Goal: Information Seeking & Learning: Learn about a topic

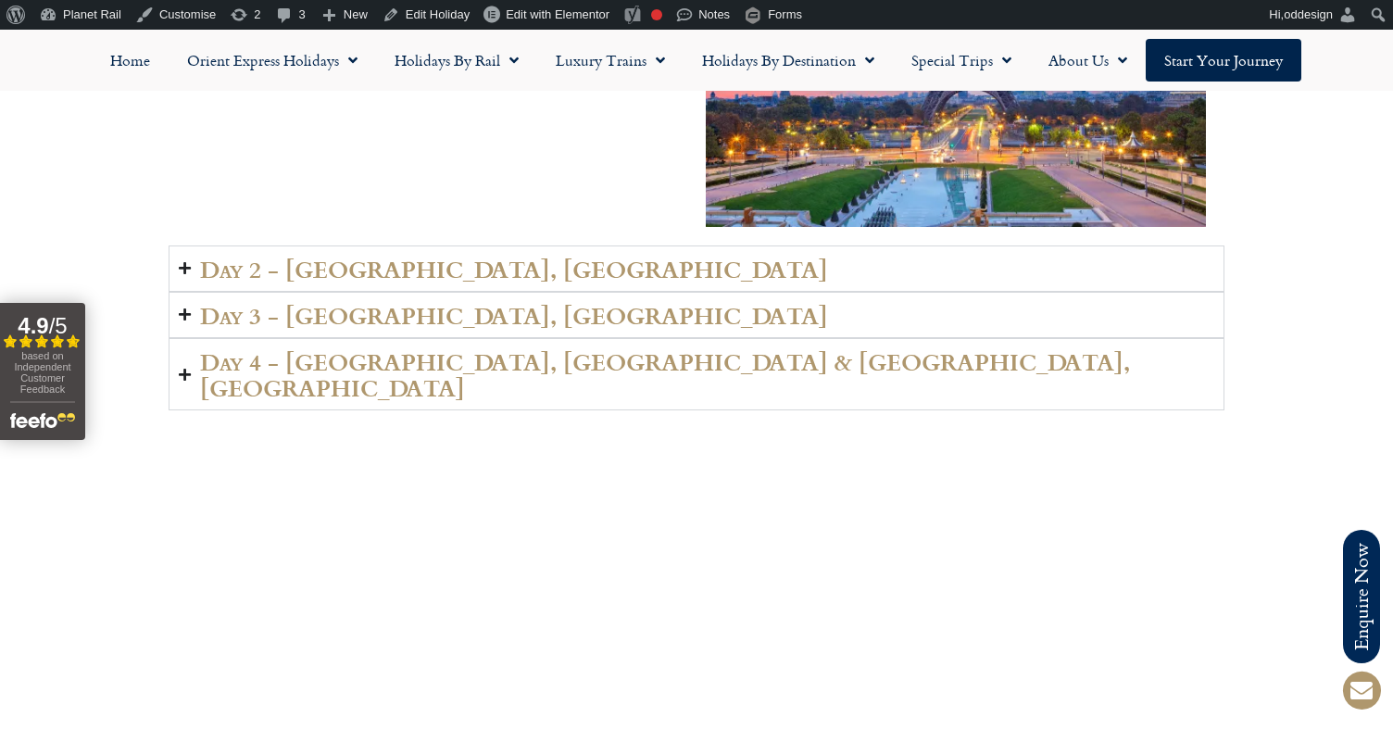
scroll to position [2575, 0]
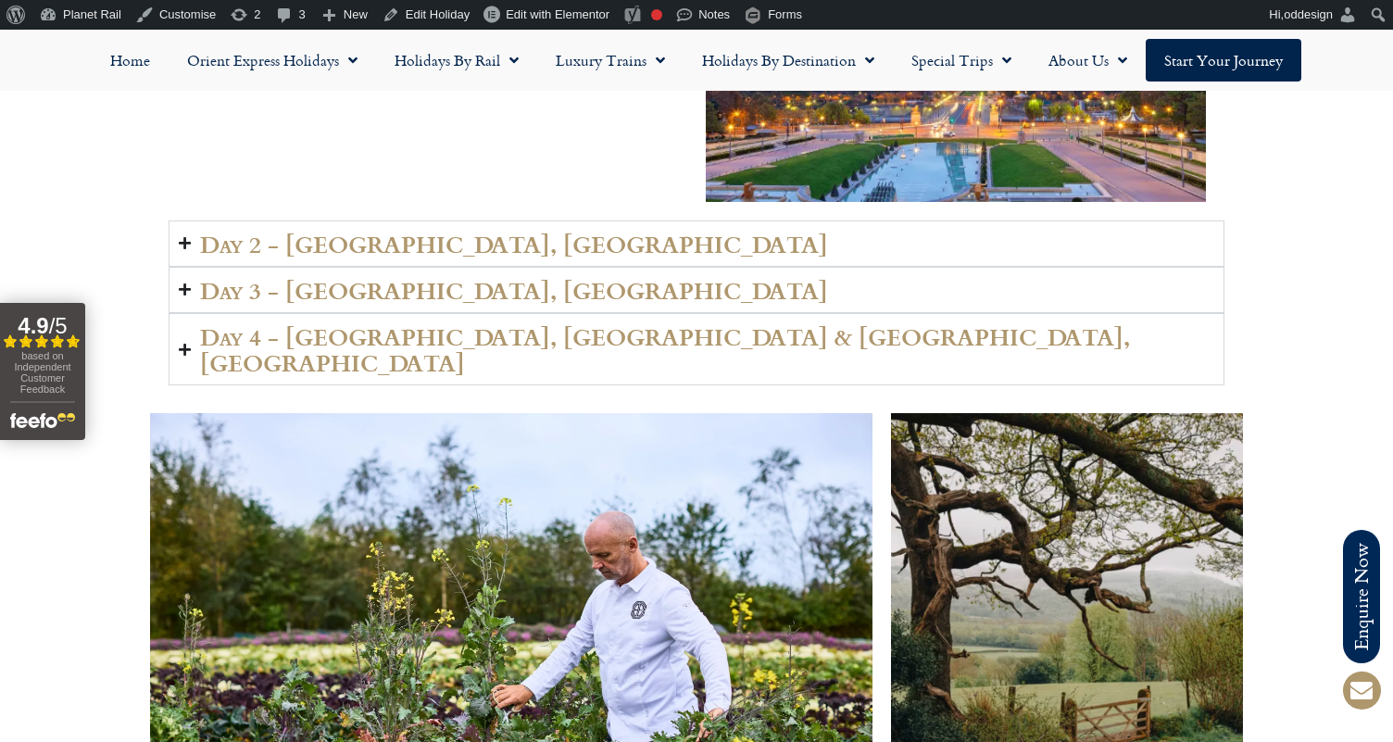
click at [610, 323] on h2 "Day 4 - VIENNA, AUSTRIA & POSTOJNA, SLOVENIA" at bounding box center [707, 349] width 1014 height 52
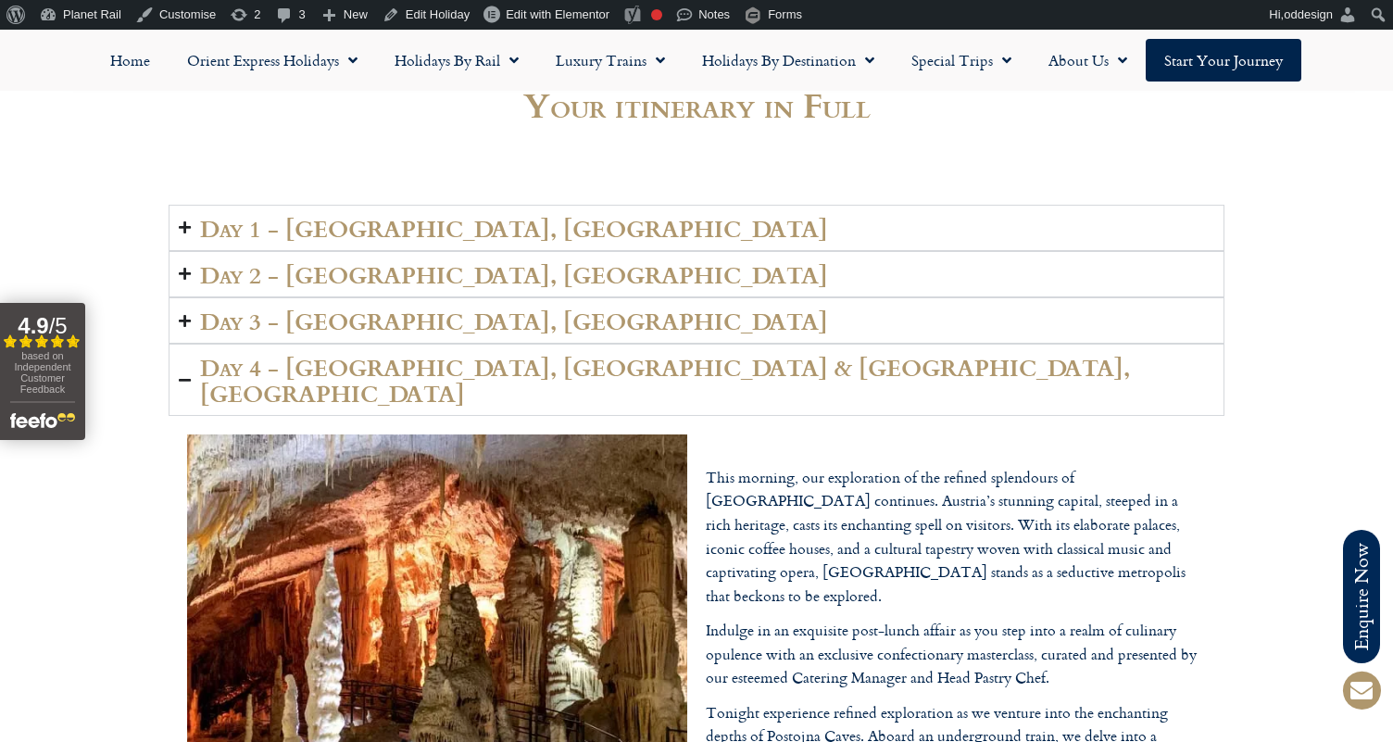
scroll to position [2126, 0]
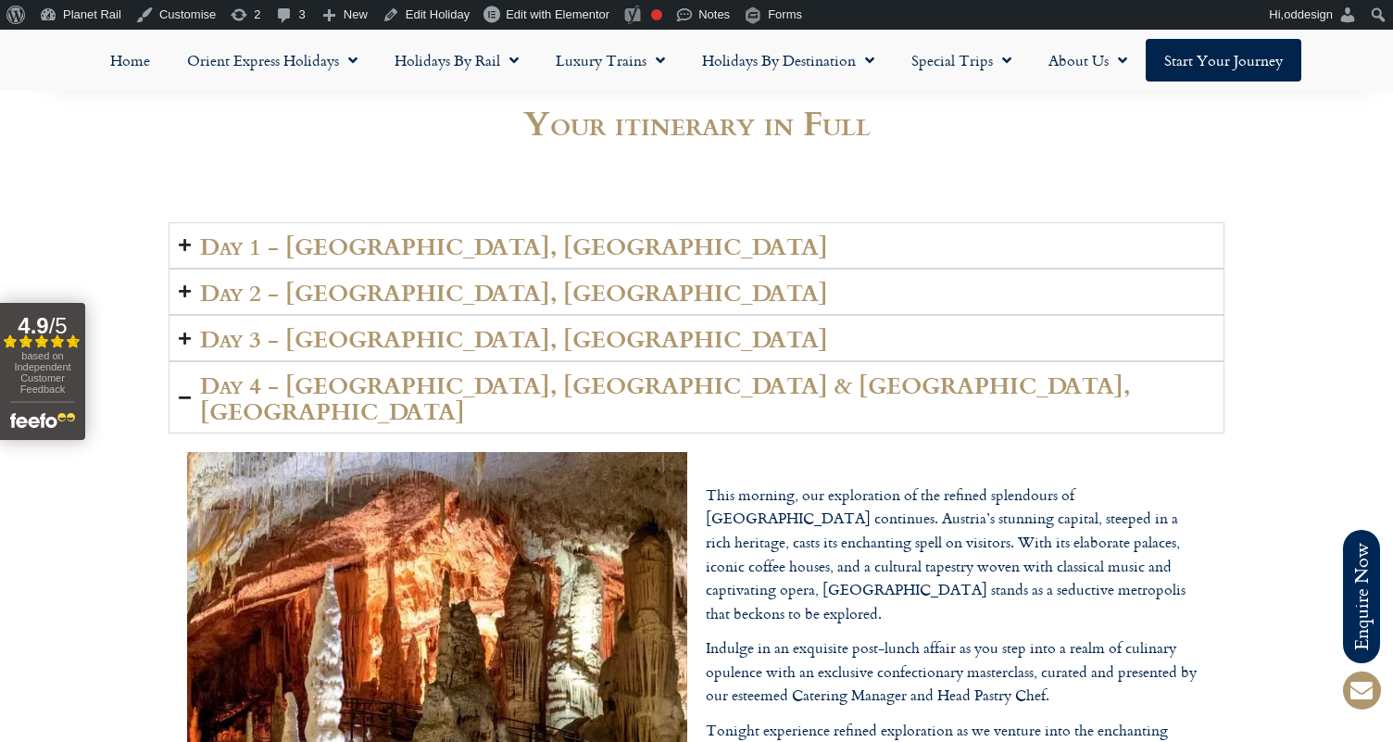
click at [598, 371] on h2 "Day 4 - VIENNA, AUSTRIA & POSTOJNA, SLOVENIA" at bounding box center [707, 397] width 1014 height 52
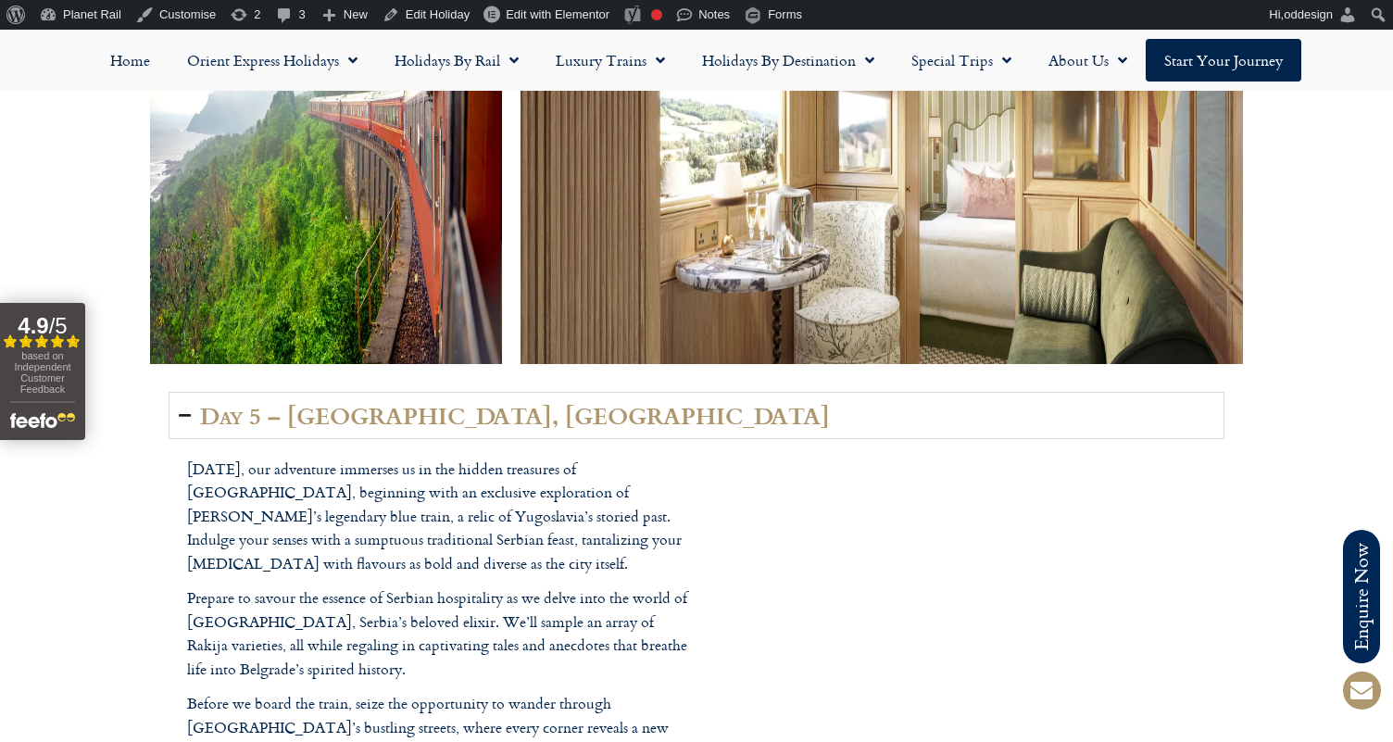
scroll to position [3172, 0]
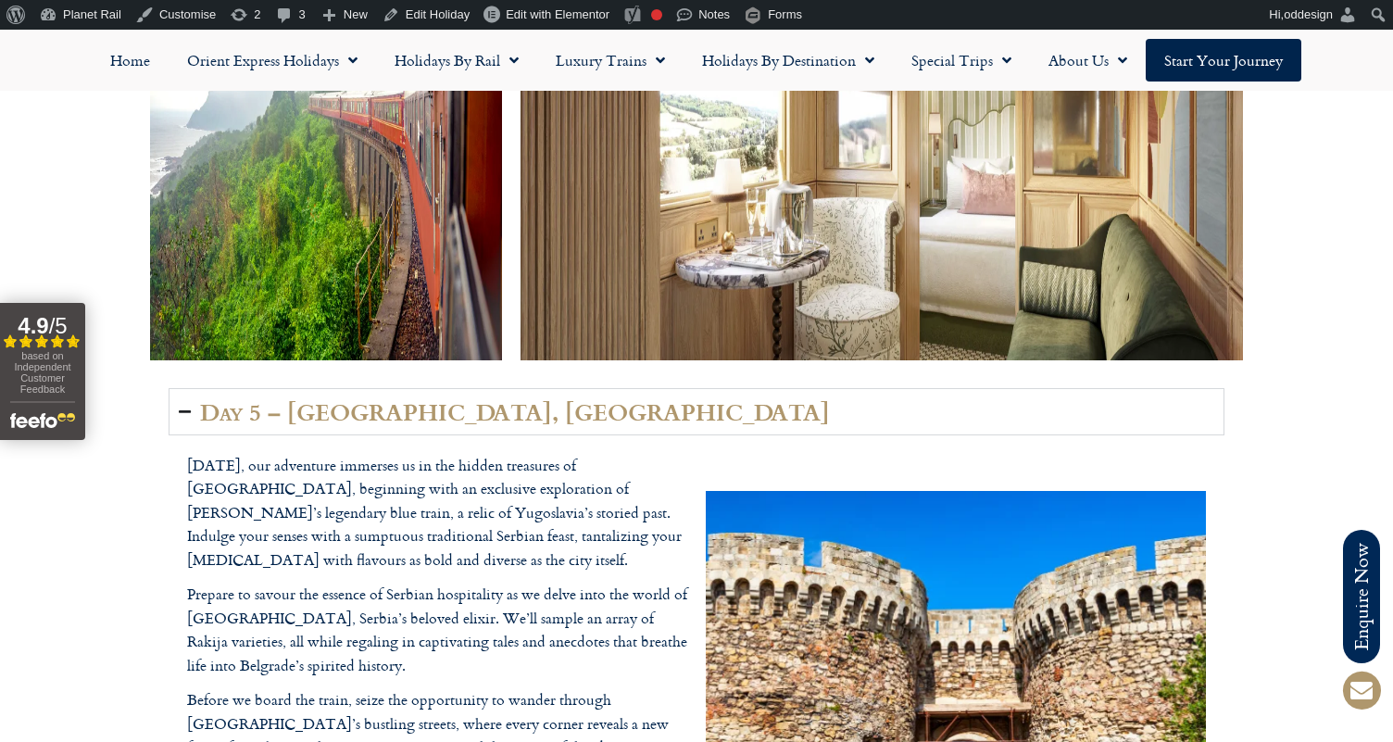
click at [598, 388] on summary "Day 5 – BELGRADE, SERBIA" at bounding box center [697, 411] width 1056 height 46
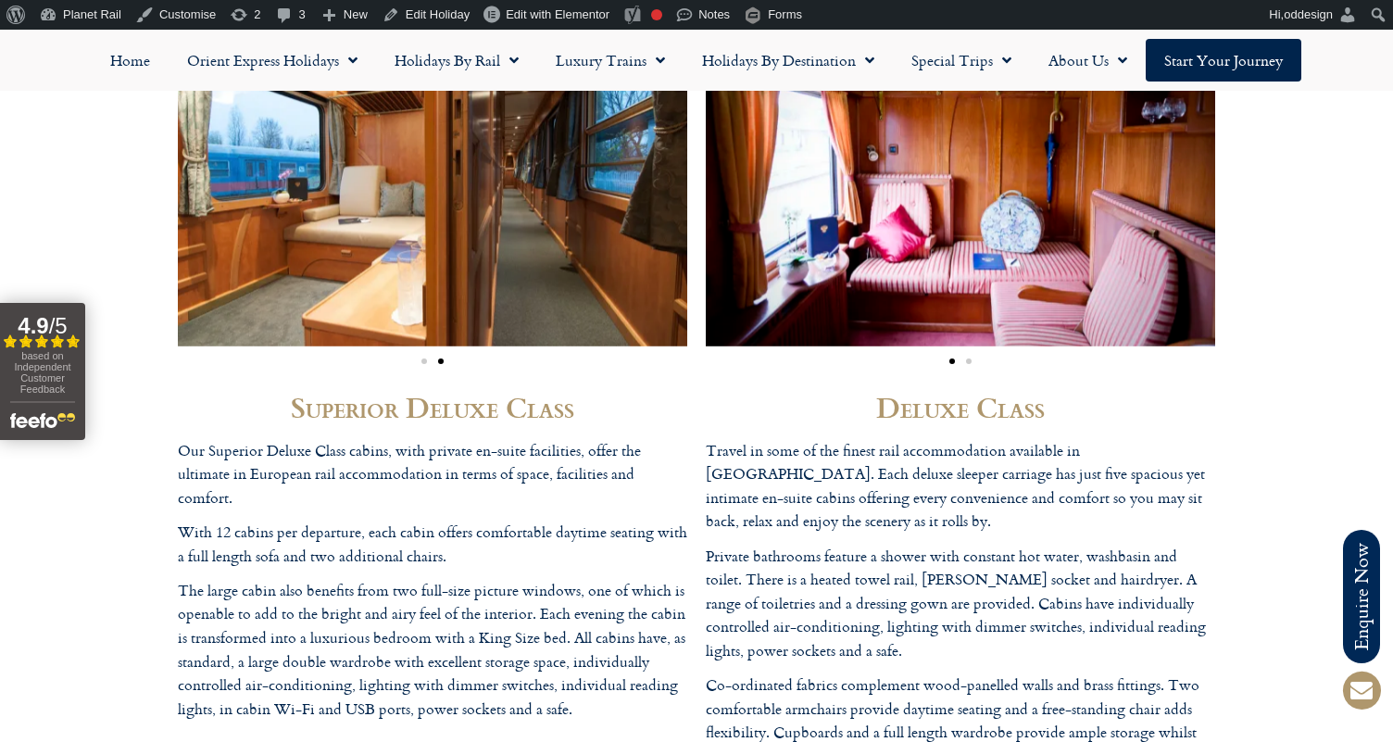
scroll to position [3801, 0]
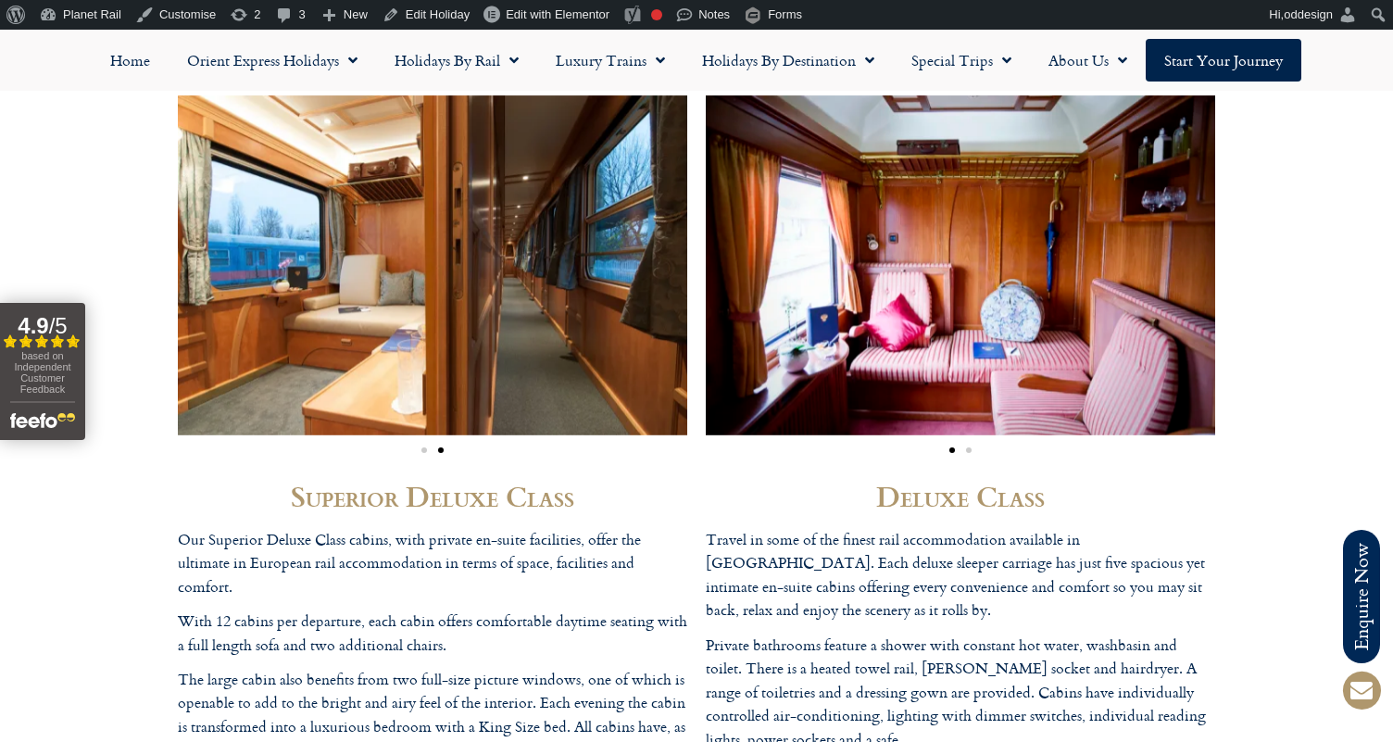
click at [560, 163] on img "2 / 2" at bounding box center [433, 265] width 510 height 340
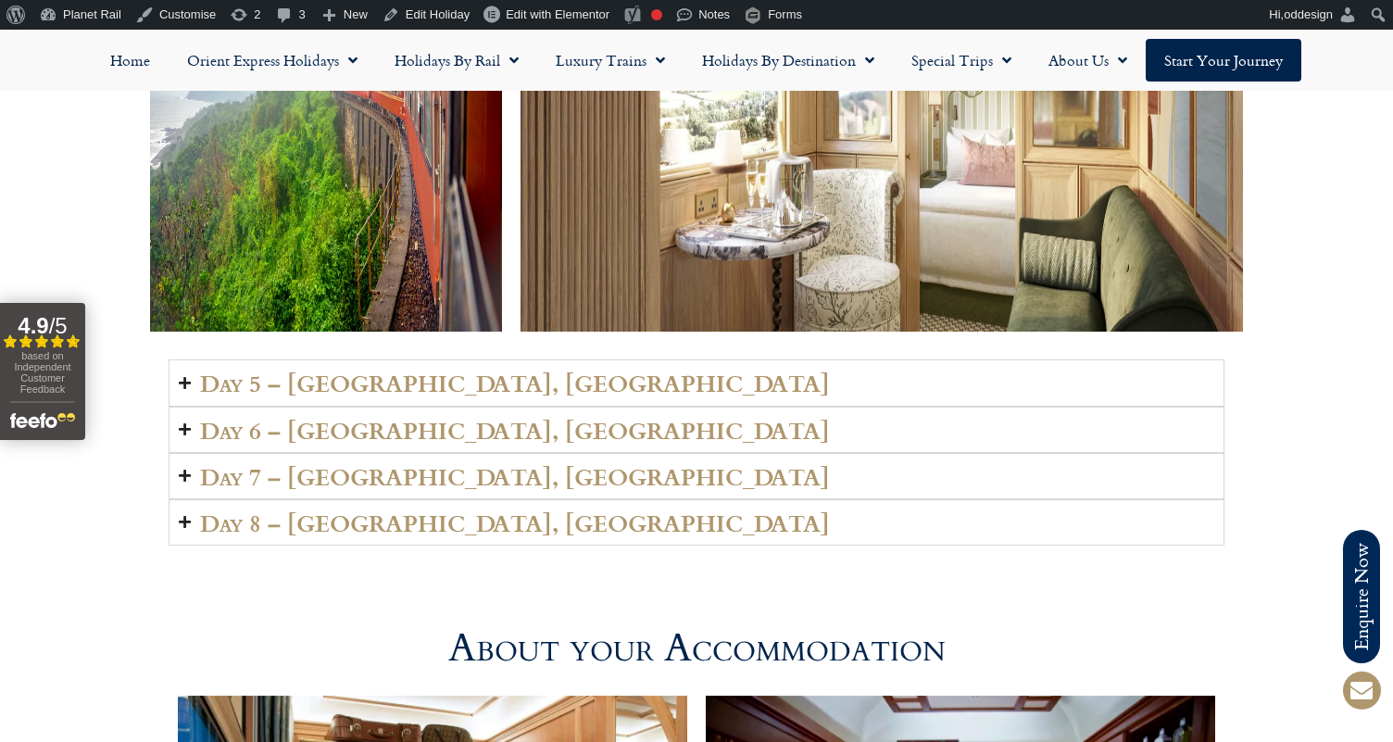
scroll to position [3202, 0]
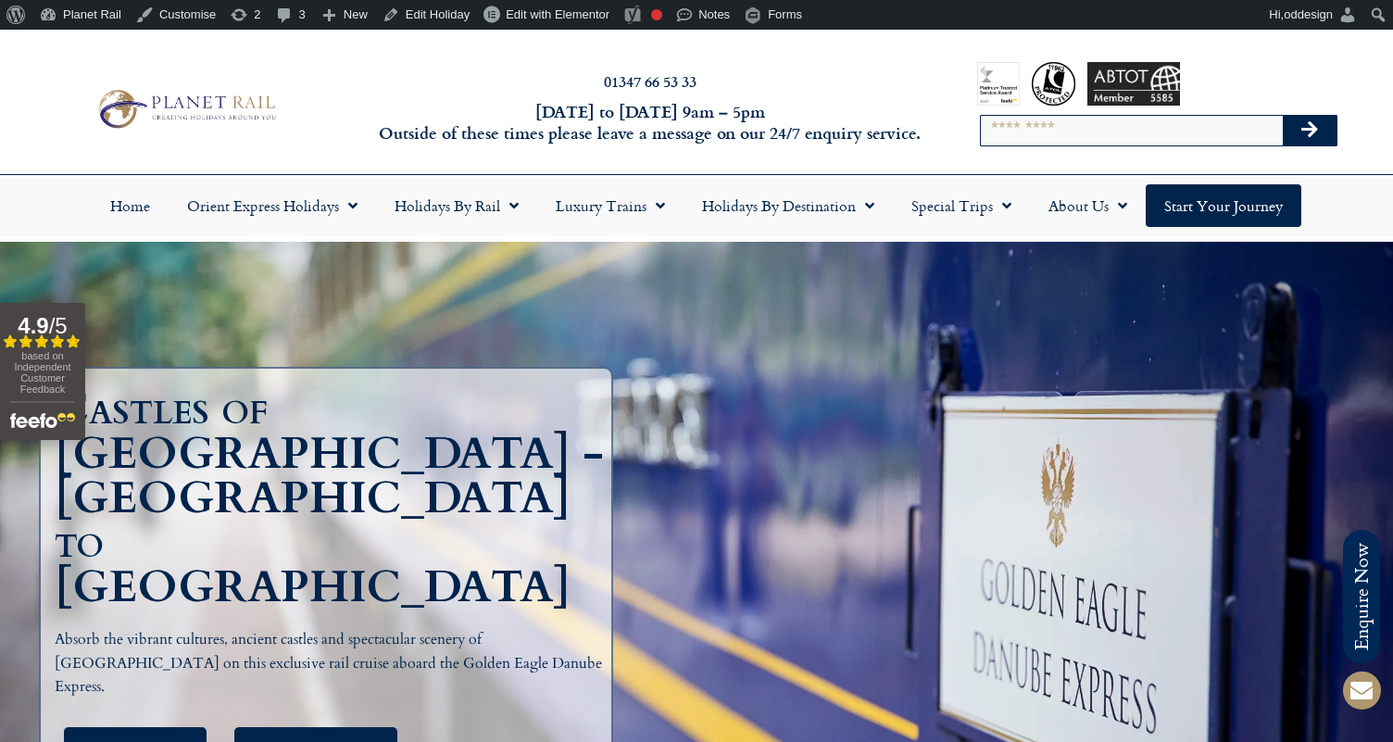
click at [595, 63] on div "01347 66 53 33 [DATE] to [DATE] 9am – 5pm Outside of these times please leave a…" at bounding box center [696, 109] width 1393 height 131
